Goal: Obtain resource: Download file/media

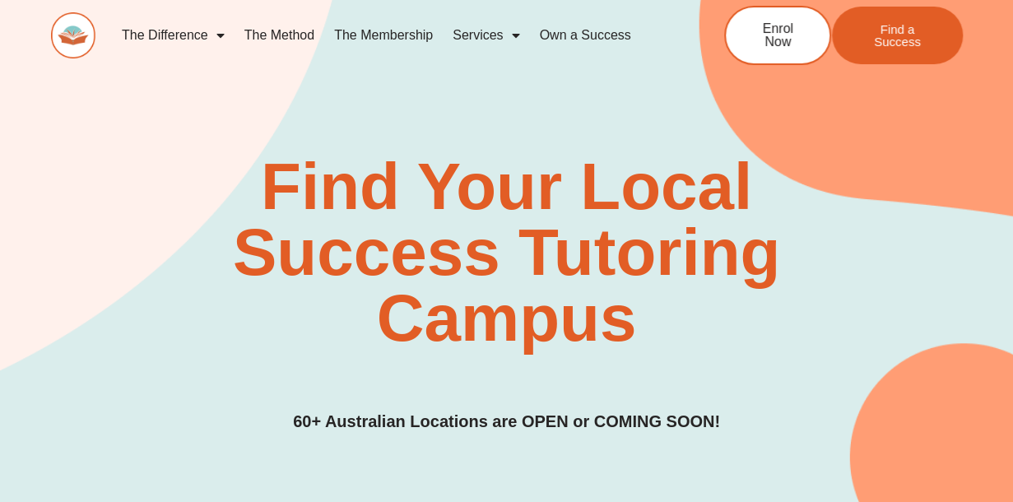
click at [385, 37] on link "The Membership" at bounding box center [383, 35] width 118 height 38
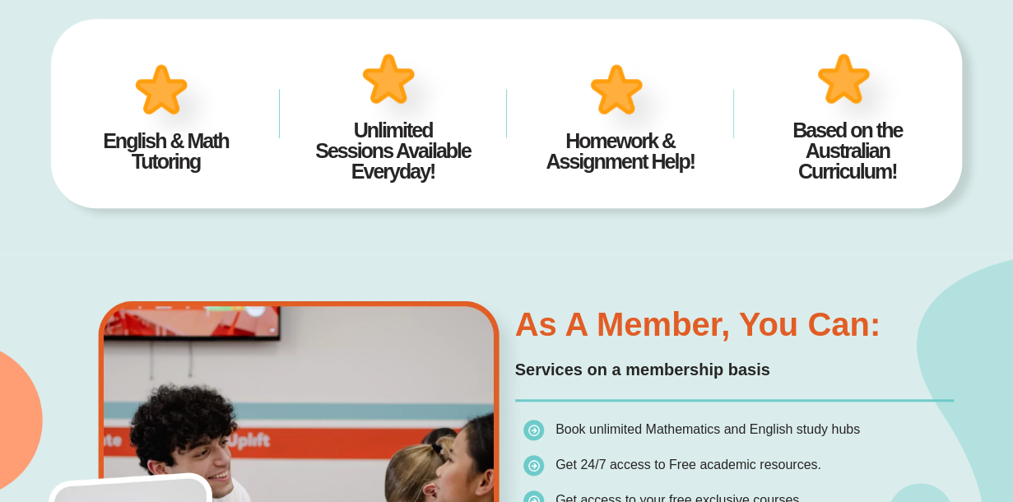
scroll to position [526, 0]
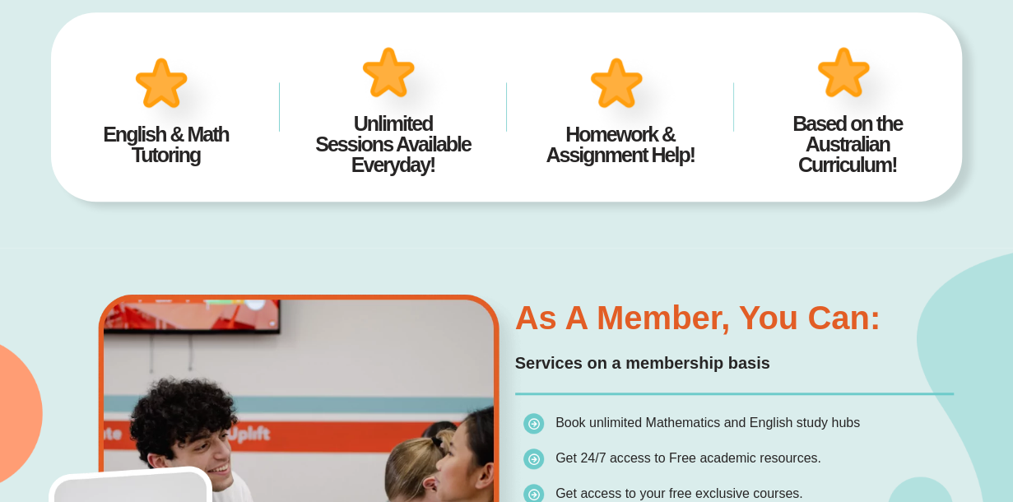
click at [482, 74] on div "Unlimited Sessions Available Everyday!" at bounding box center [392, 106] width 193 height 153
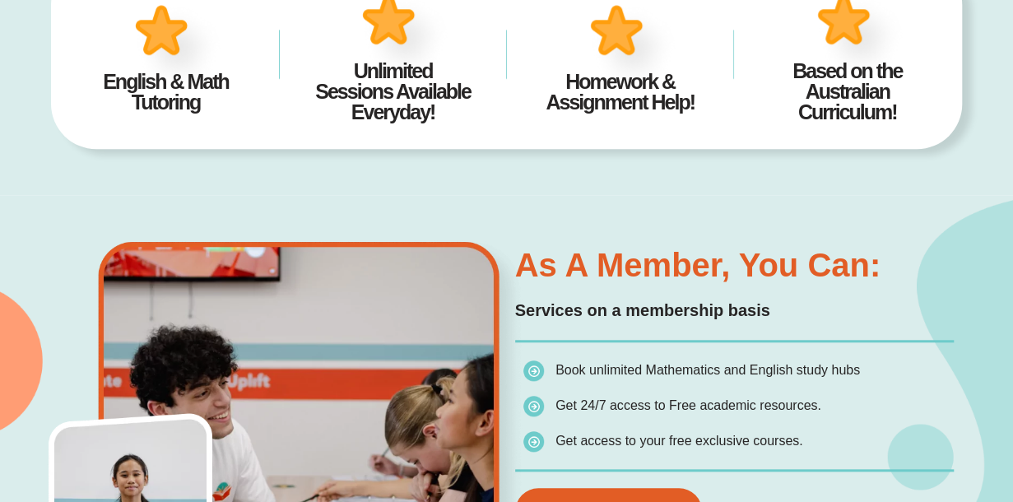
scroll to position [578, 0]
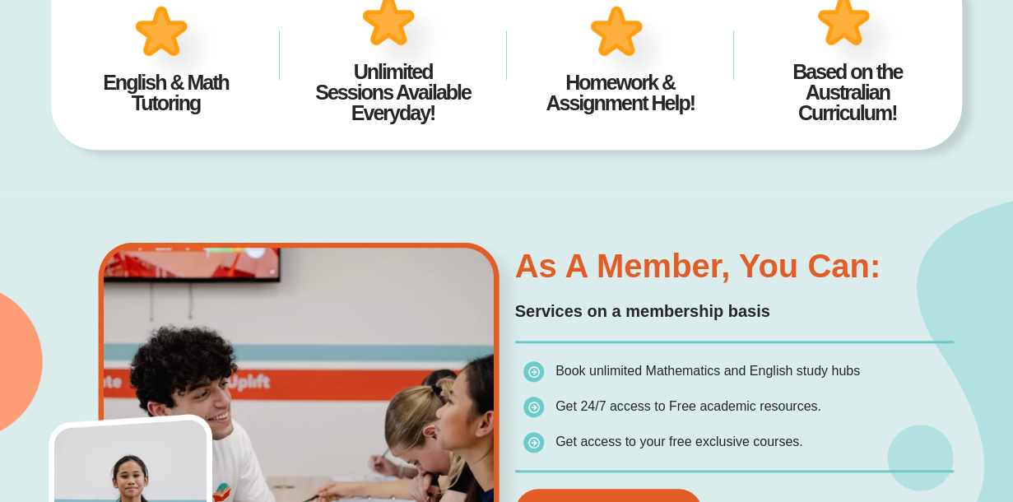
click at [408, 91] on h4 "Unlimited Sessions Available Everyday!" at bounding box center [392, 93] width 177 height 62
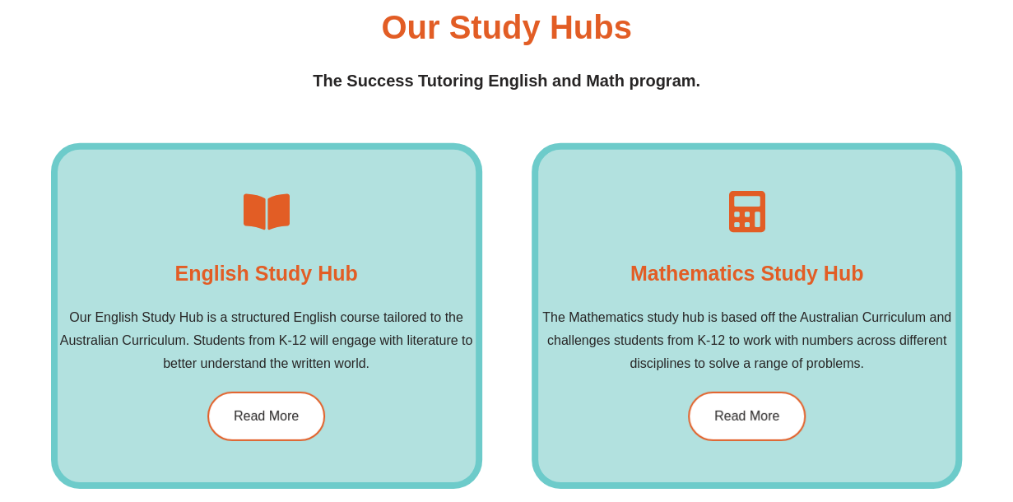
scroll to position [2177, 0]
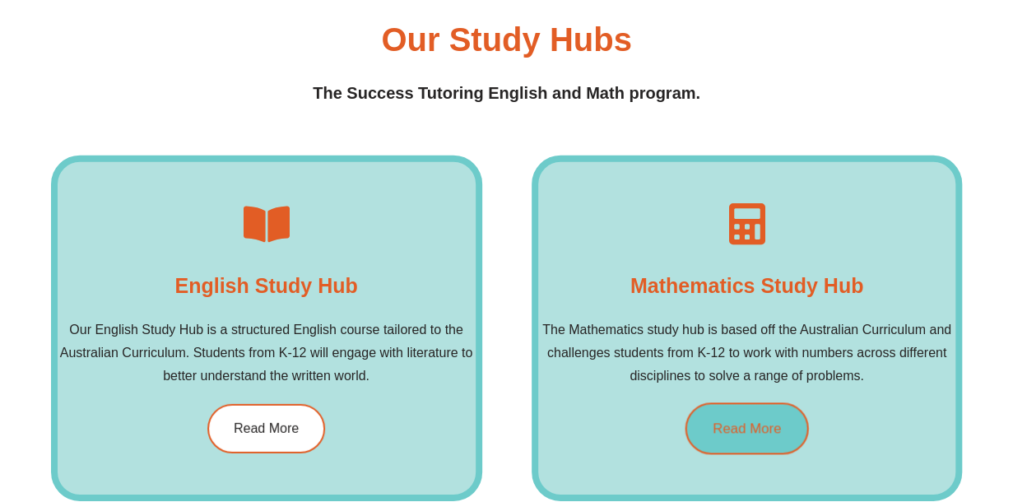
click at [722, 417] on link "Read More" at bounding box center [745, 428] width 123 height 52
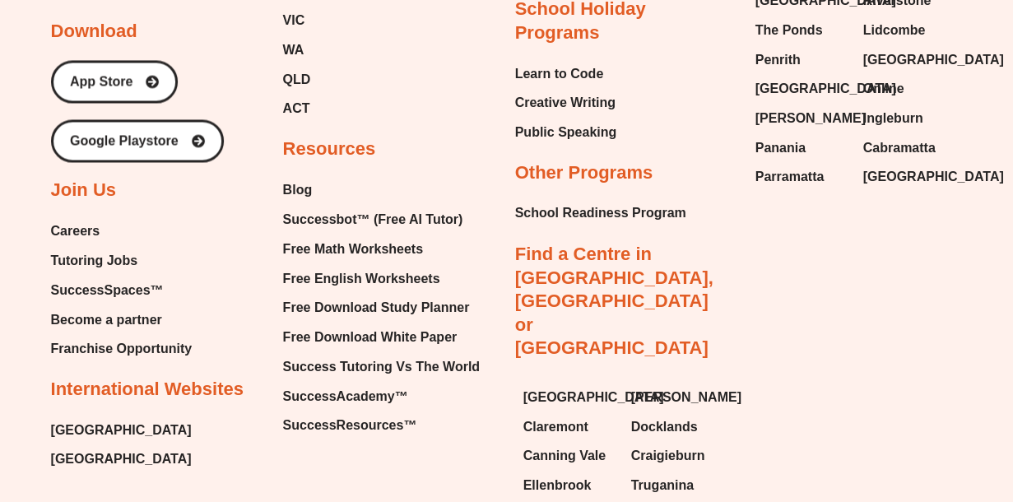
scroll to position [4349, 0]
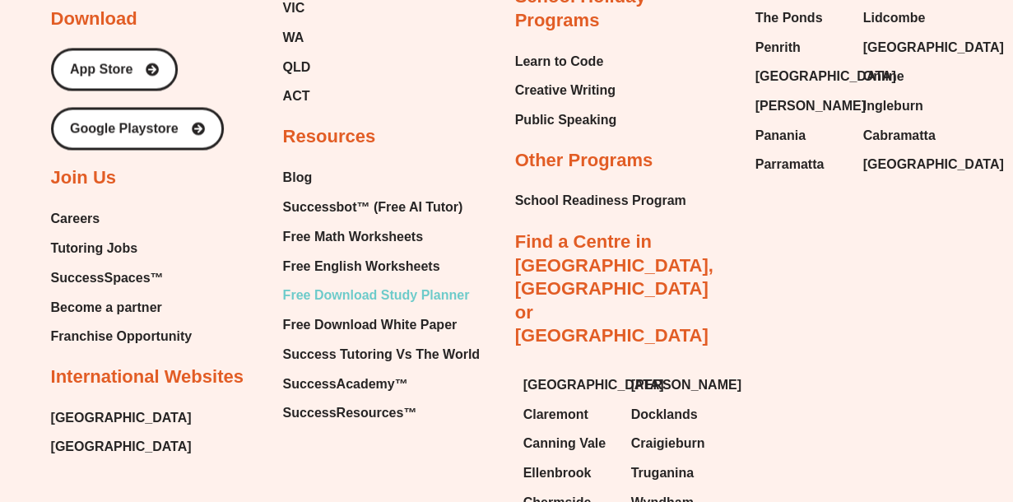
click at [349, 290] on span "Free Download Study Planner" at bounding box center [376, 294] width 187 height 25
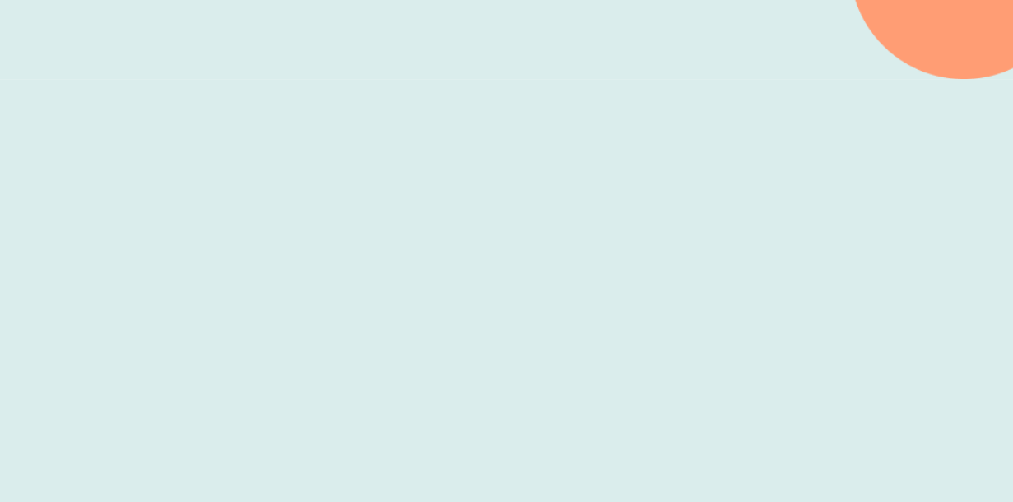
scroll to position [438, 0]
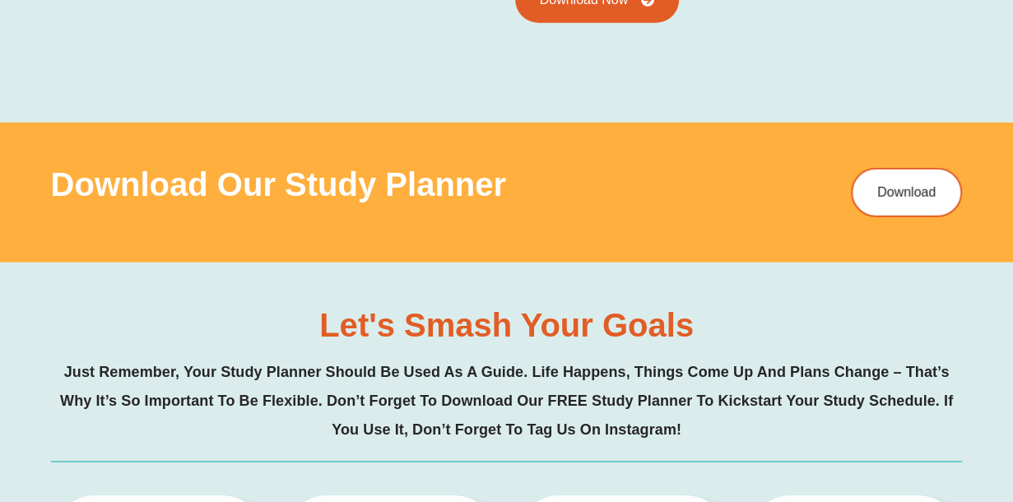
scroll to position [2243, 0]
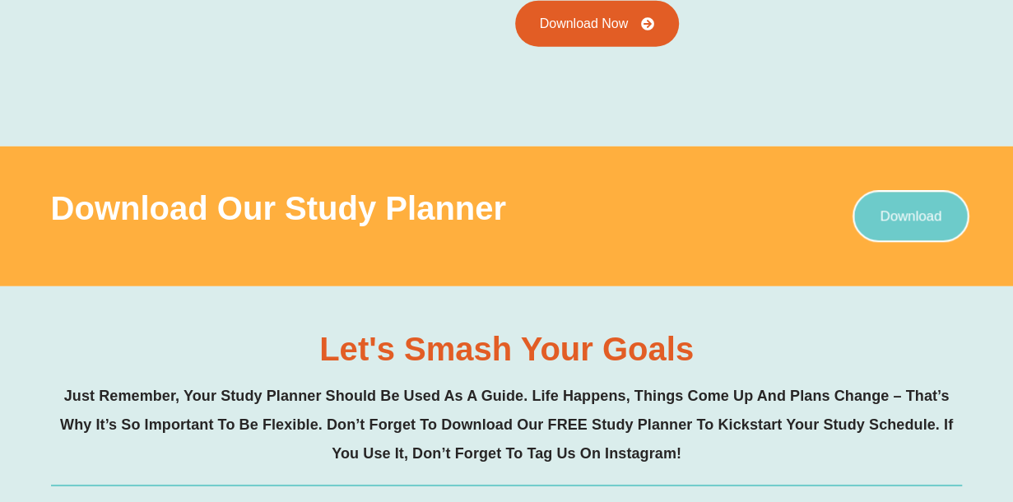
click at [906, 210] on span "Download" at bounding box center [911, 217] width 62 height 14
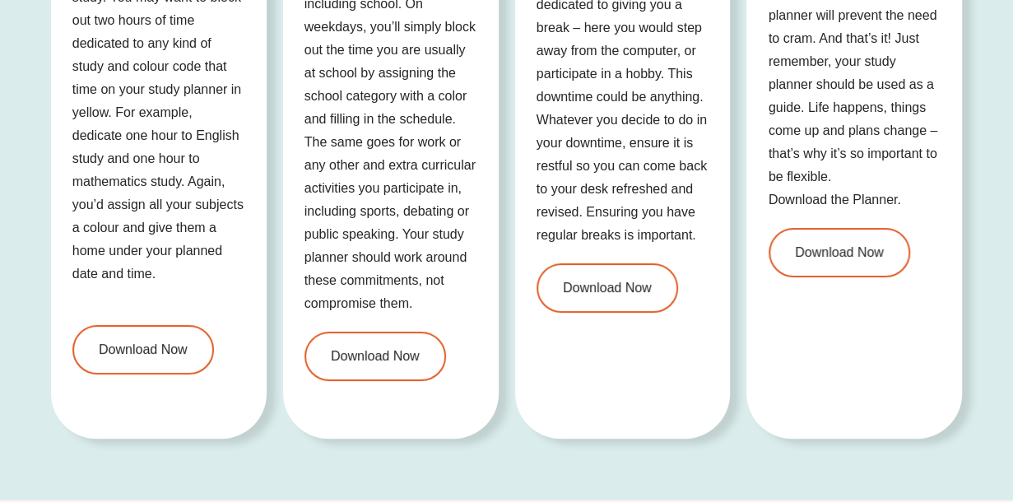
scroll to position [3120, 0]
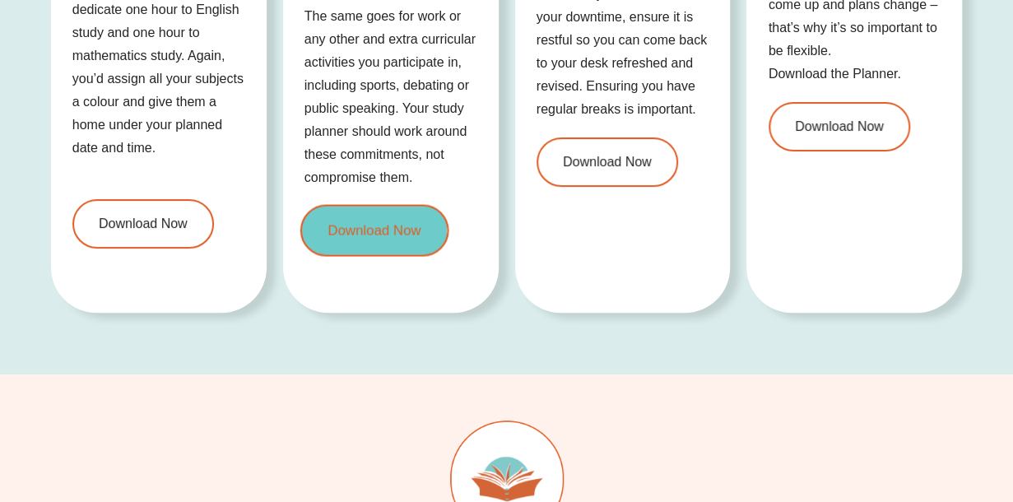
click at [382, 239] on link "Download Now" at bounding box center [373, 231] width 148 height 52
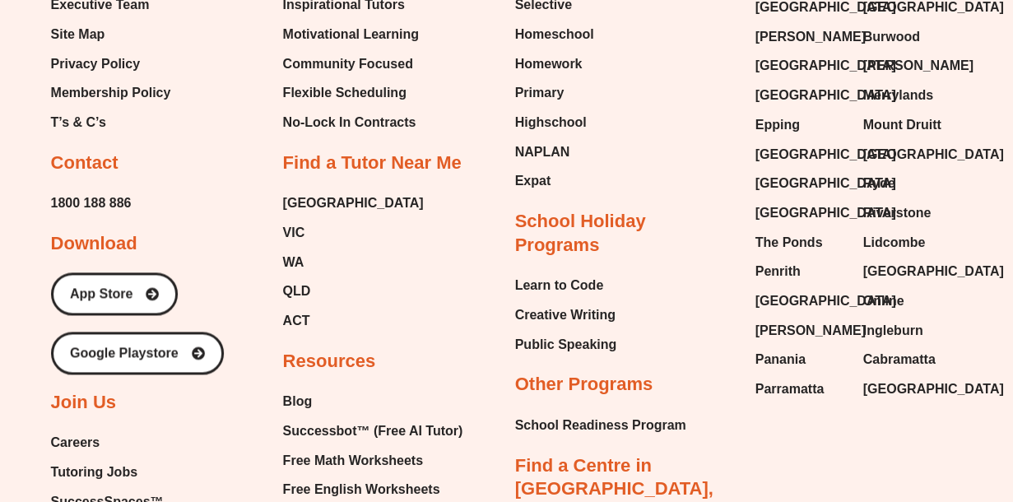
scroll to position [3976, 0]
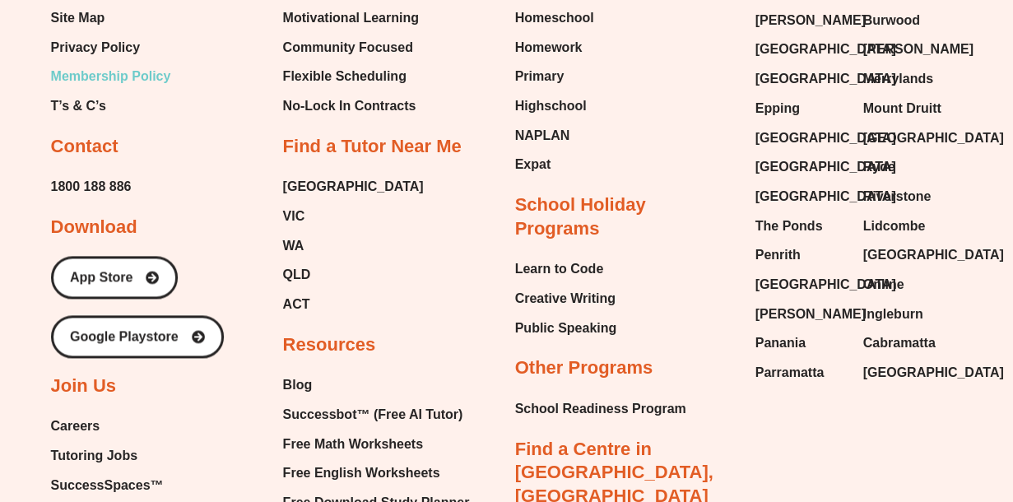
click at [118, 69] on span "Membership Policy" at bounding box center [111, 76] width 120 height 25
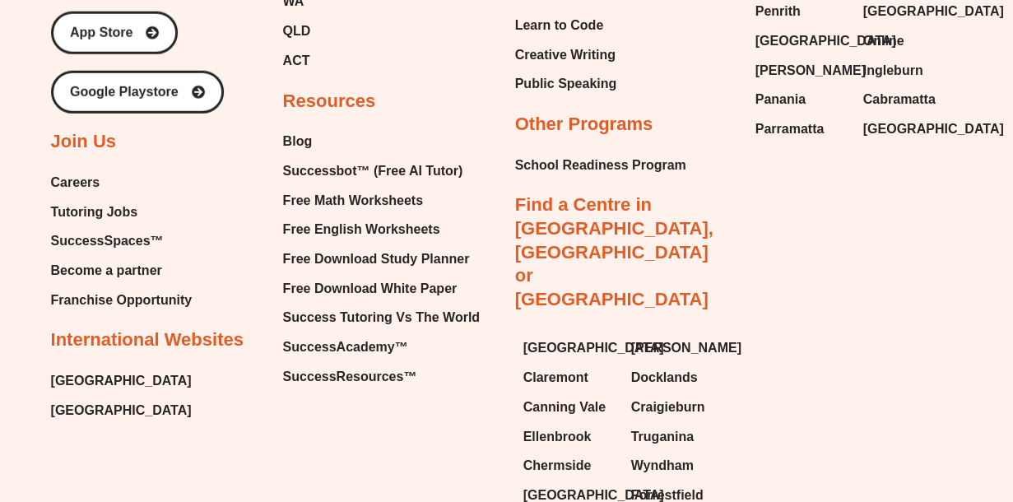
scroll to position [5412, 0]
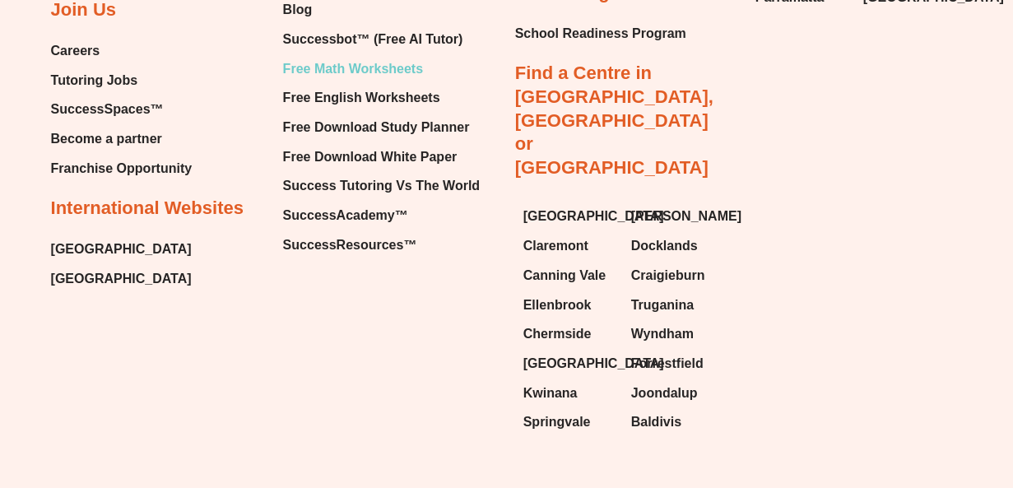
click at [366, 77] on span "Free Math Worksheets" at bounding box center [353, 69] width 140 height 25
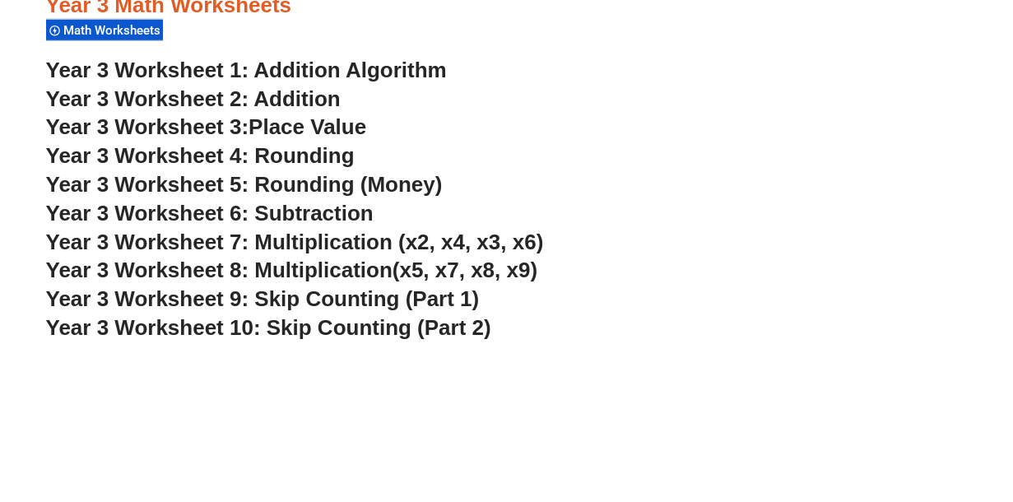
scroll to position [2321, 0]
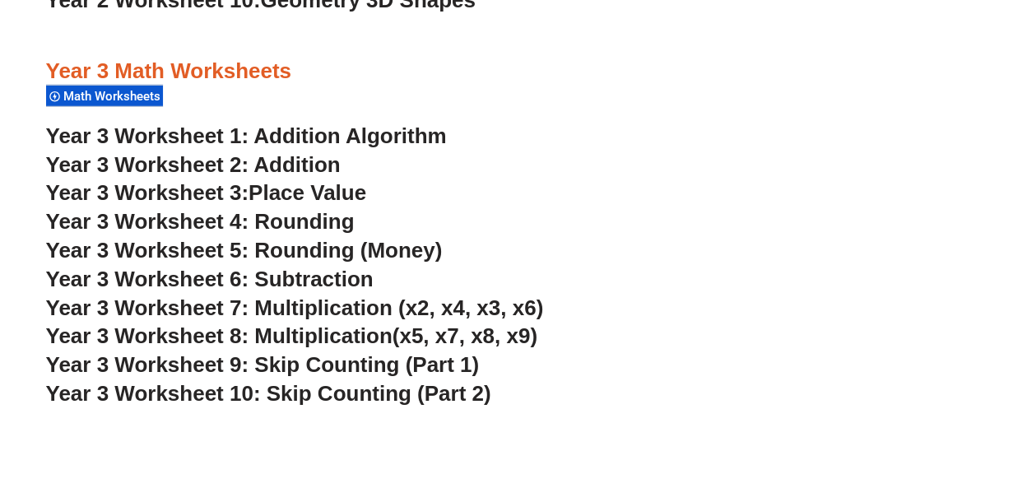
click at [281, 134] on link "Year 3 Worksheet 1: Addition Algorithm" at bounding box center [246, 135] width 401 height 25
